Goal: Task Accomplishment & Management: Manage account settings

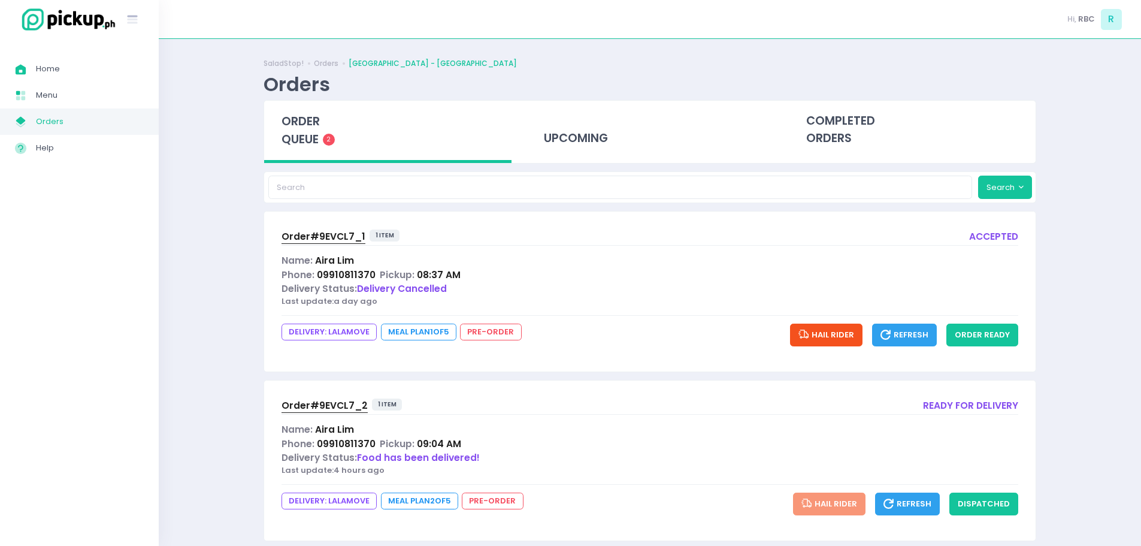
click at [319, 137] on span "order queue" at bounding box center [300, 130] width 38 height 34
click at [991, 337] on button "order ready" at bounding box center [982, 334] width 72 height 23
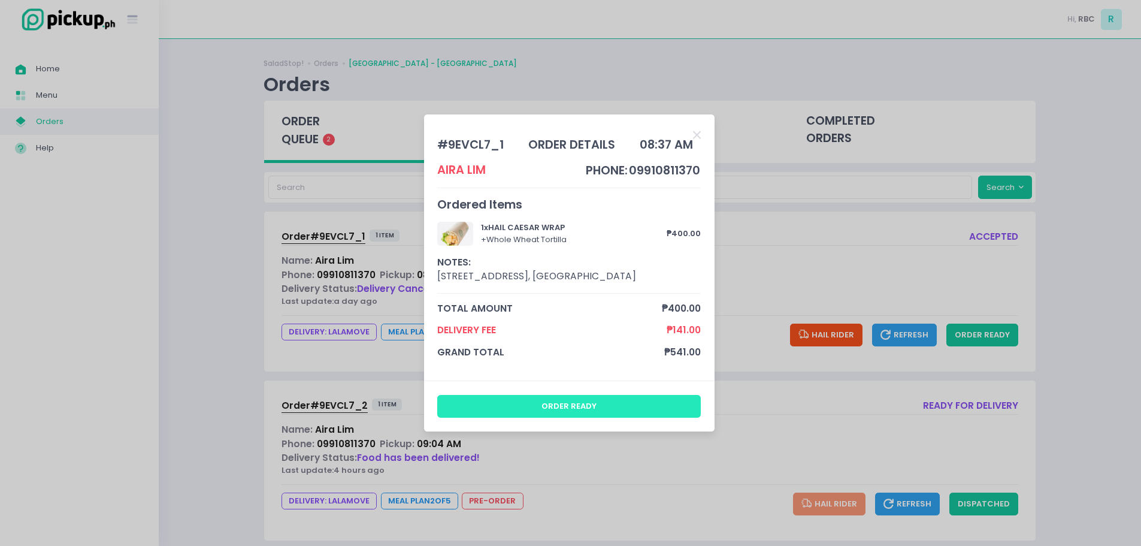
click at [589, 411] on button "order ready" at bounding box center [569, 406] width 264 height 23
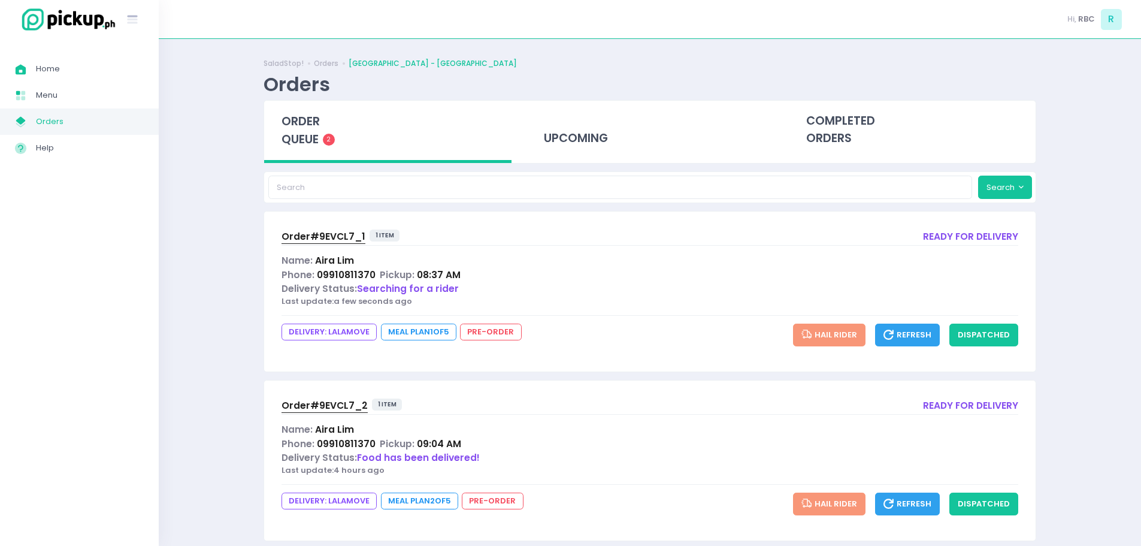
click at [313, 239] on span "Order# 9EVCL7_1" at bounding box center [323, 236] width 84 height 13
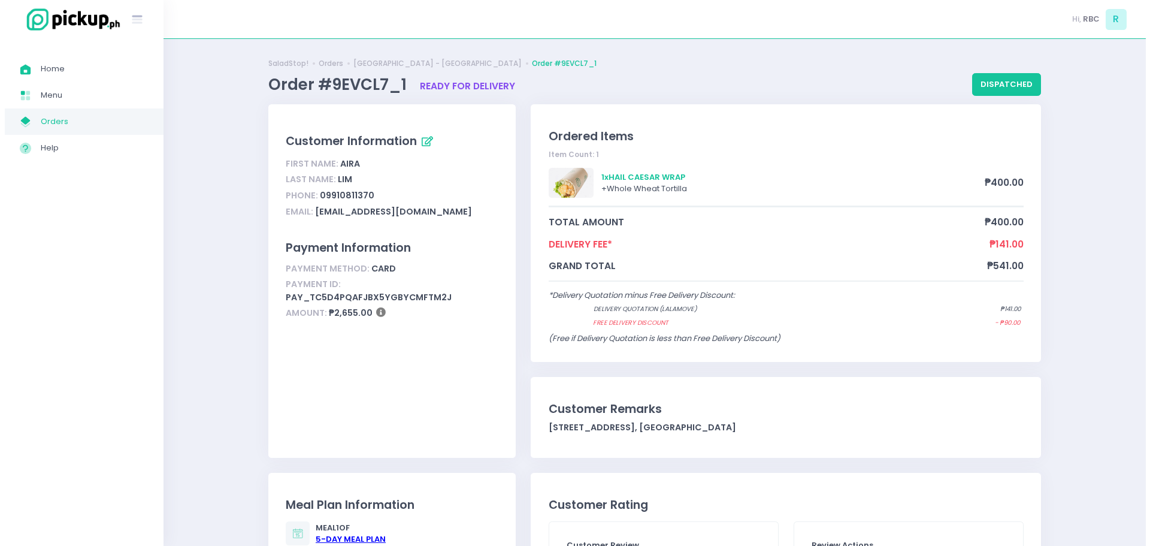
scroll to position [419, 0]
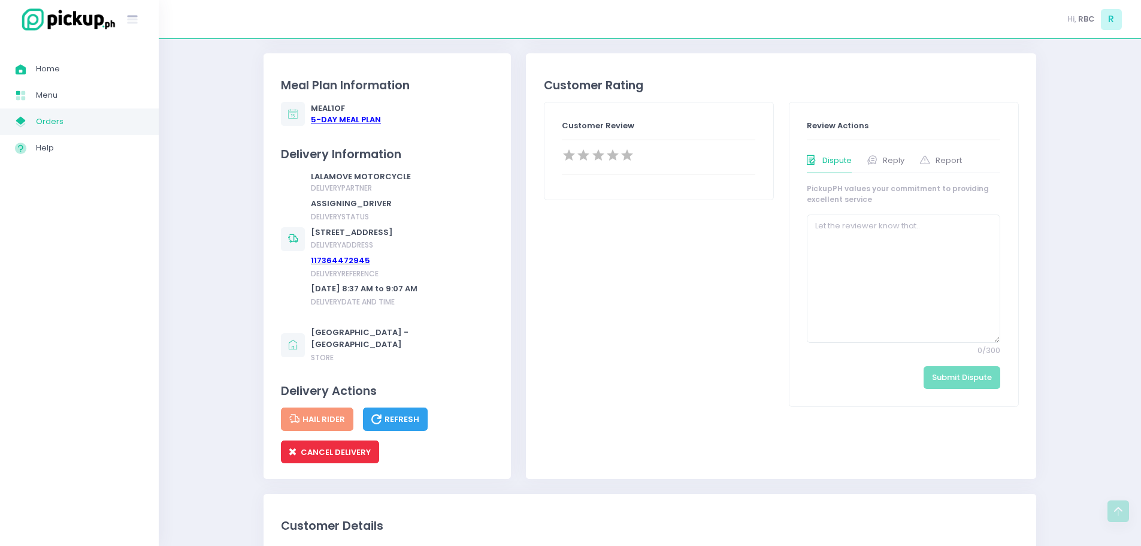
click at [324, 446] on span "CANCEL DELIVERY" at bounding box center [329, 451] width 81 height 11
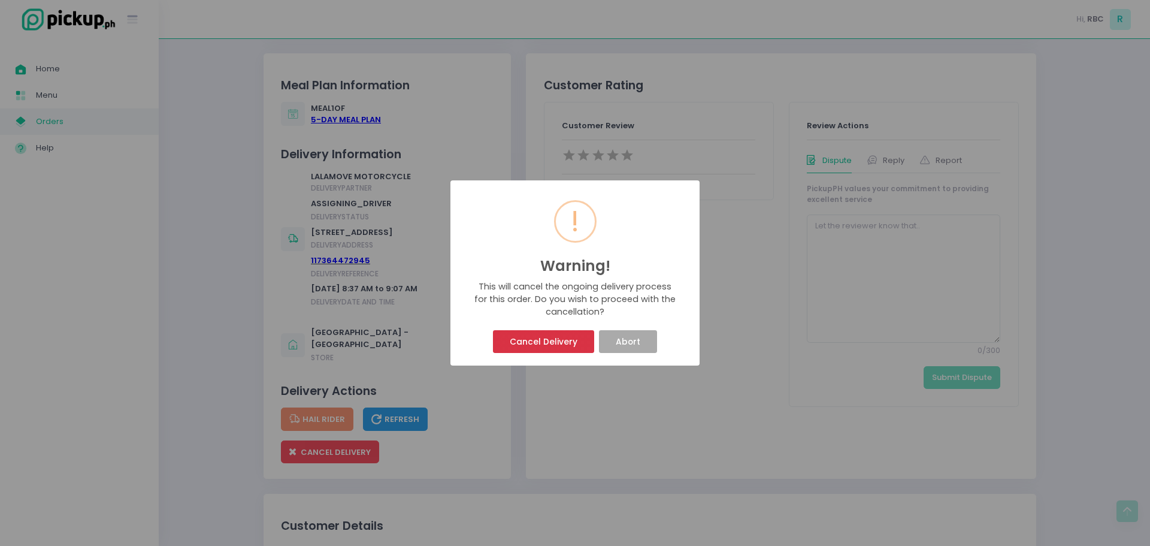
click at [534, 342] on button "Cancel Delivery" at bounding box center [543, 341] width 101 height 23
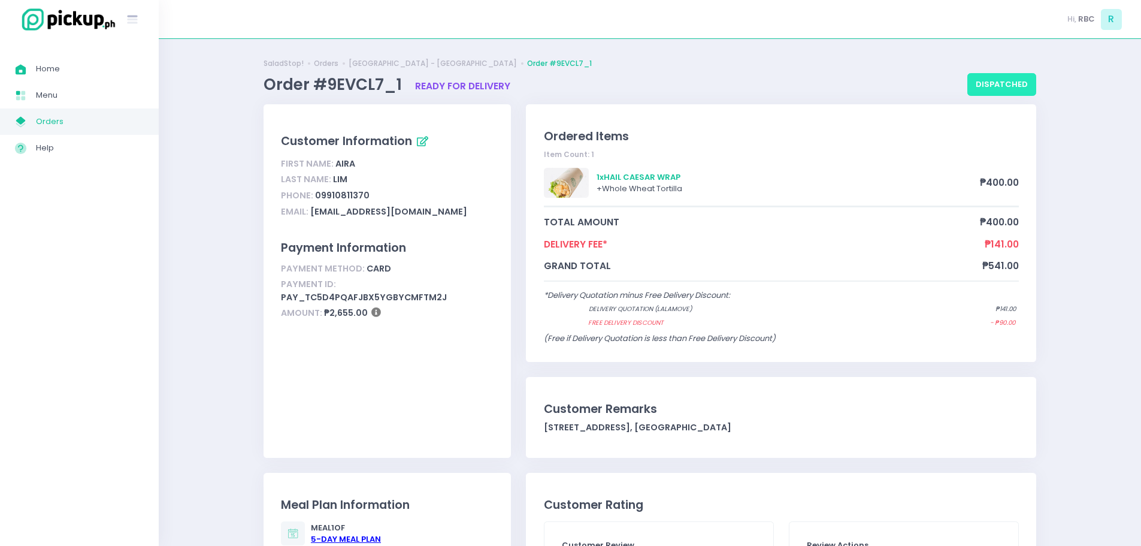
click at [1007, 92] on button "dispatched" at bounding box center [1001, 84] width 69 height 23
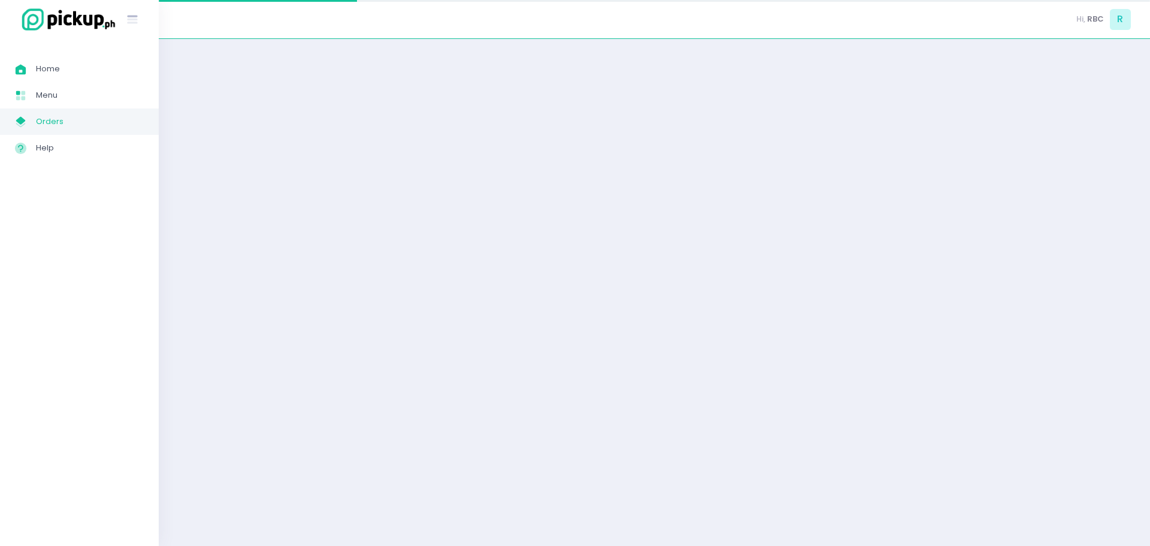
click at [555, 345] on div "Success! × You have successfully updated this order. Redirecting you to orders …" at bounding box center [575, 273] width 1150 height 546
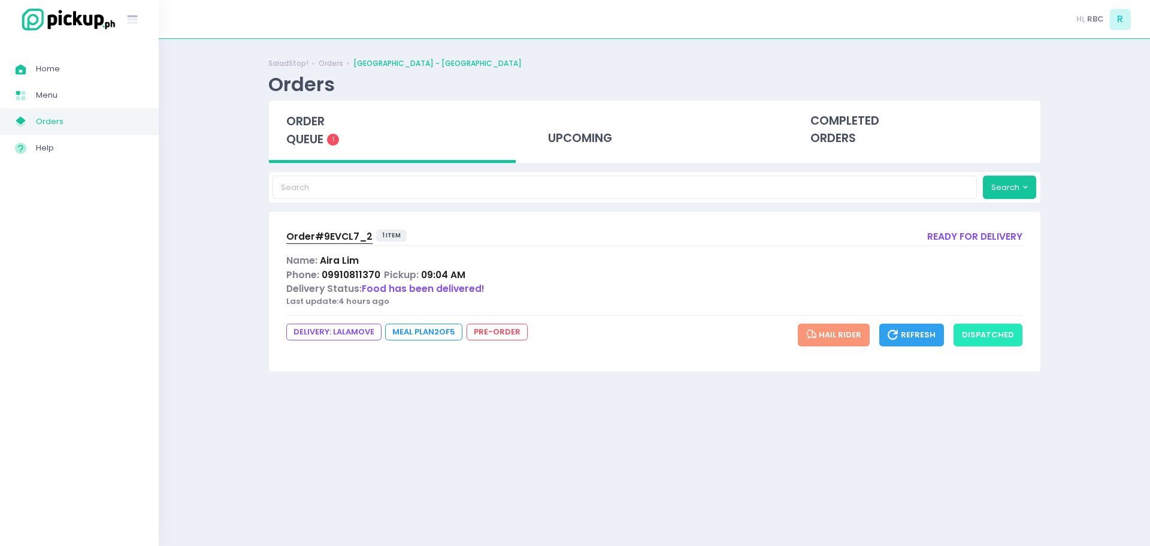
click at [1004, 343] on button "dispatched" at bounding box center [987, 334] width 69 height 23
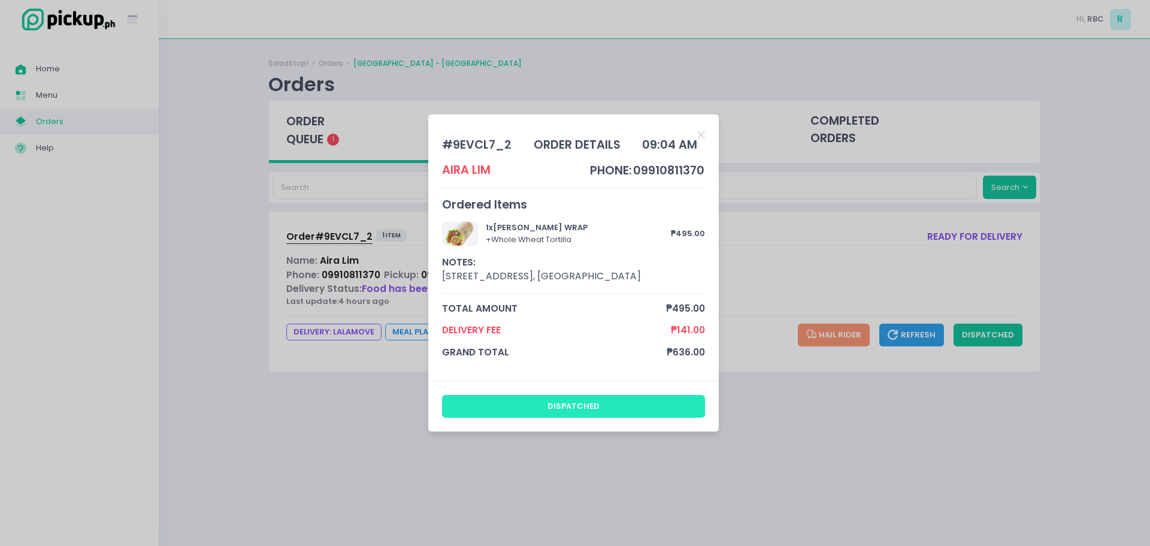
click at [627, 404] on button "dispatched" at bounding box center [574, 406] width 264 height 23
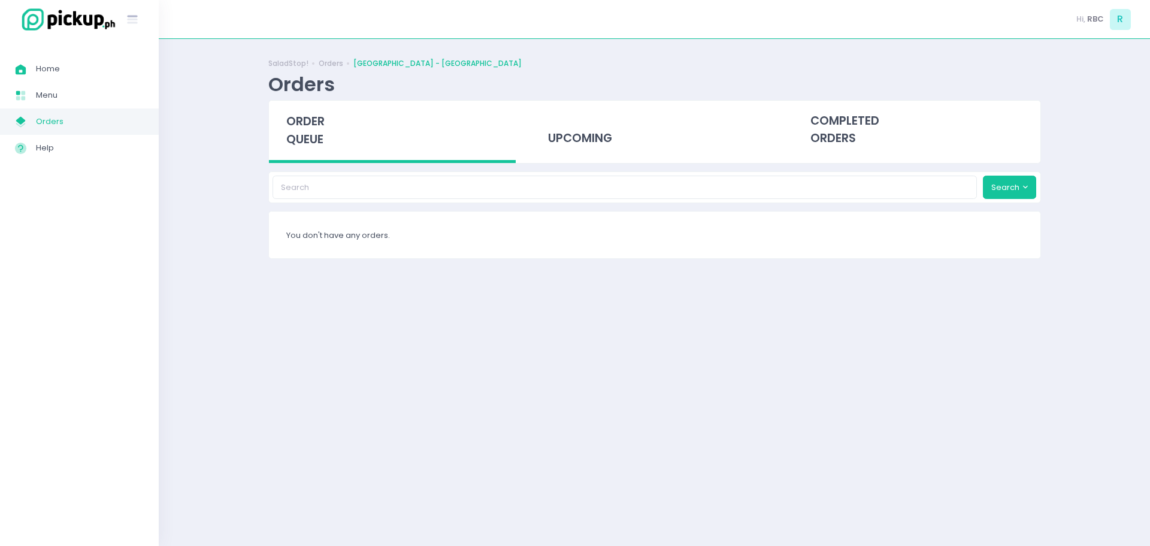
click at [589, 329] on div "Success! × You have successfully updated this order. Ok Cancel" at bounding box center [575, 273] width 1150 height 546
